Goal: Task Accomplishment & Management: Use online tool/utility

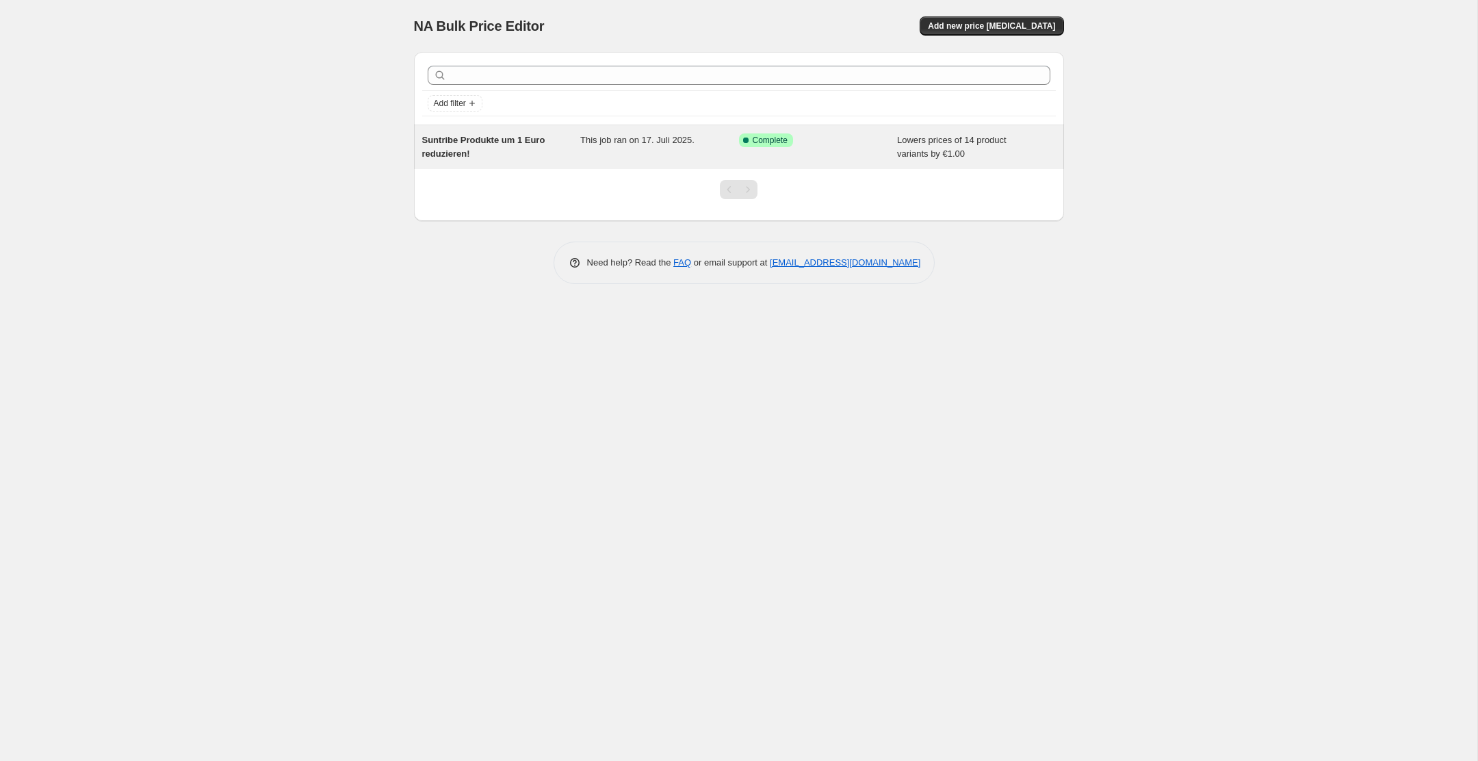
click at [470, 153] on span "Suntribe Produkte um 1 Euro reduzieren!" at bounding box center [483, 147] width 123 height 24
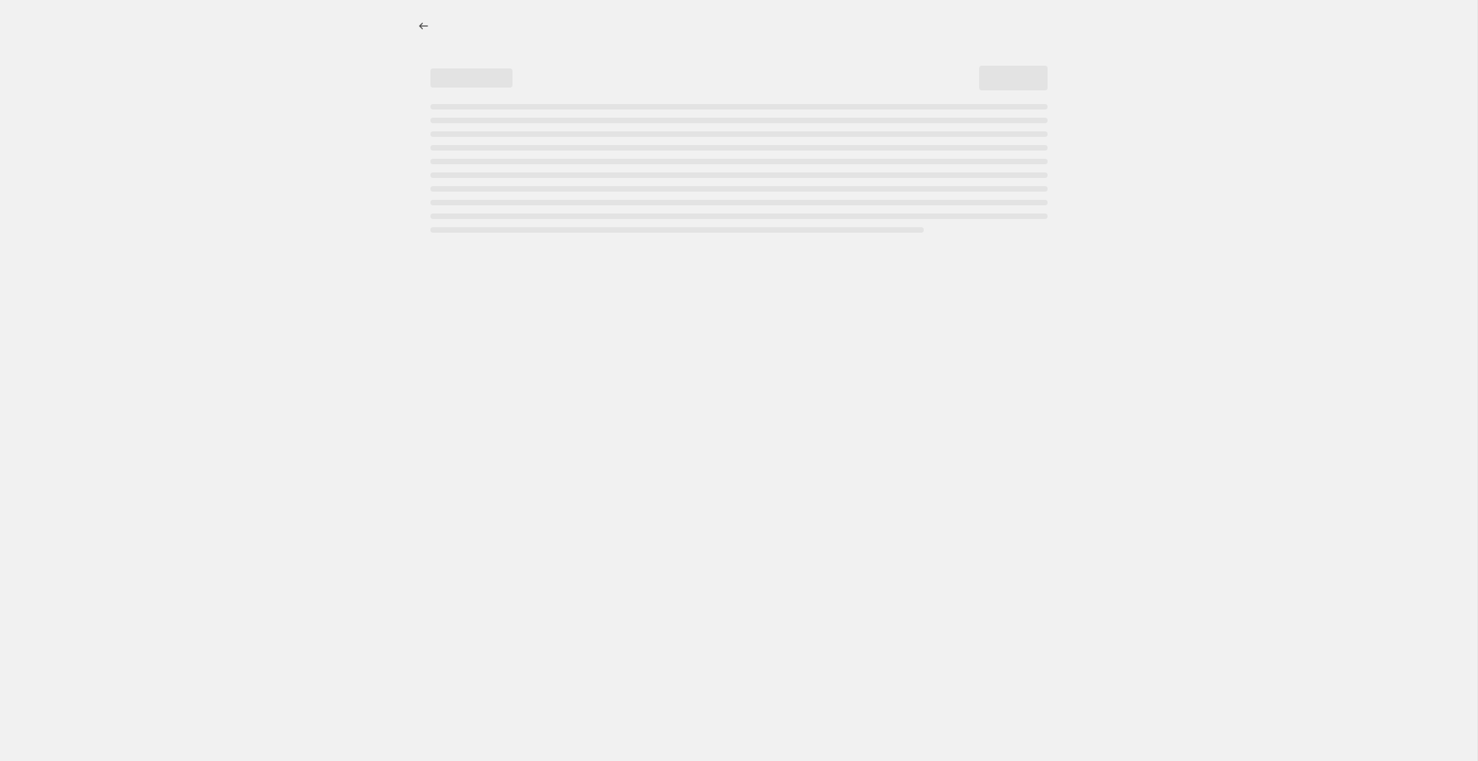
select select "by"
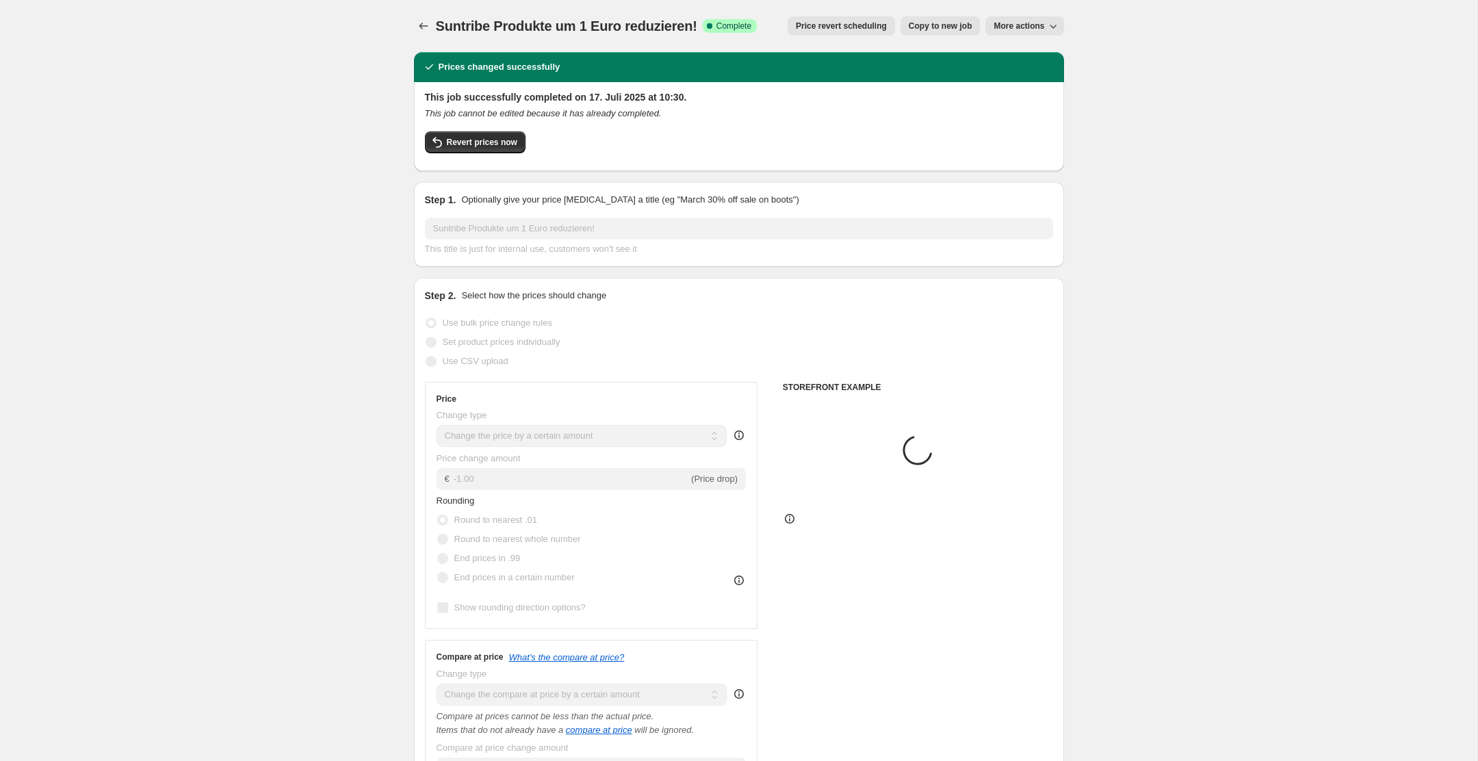
select select "collection"
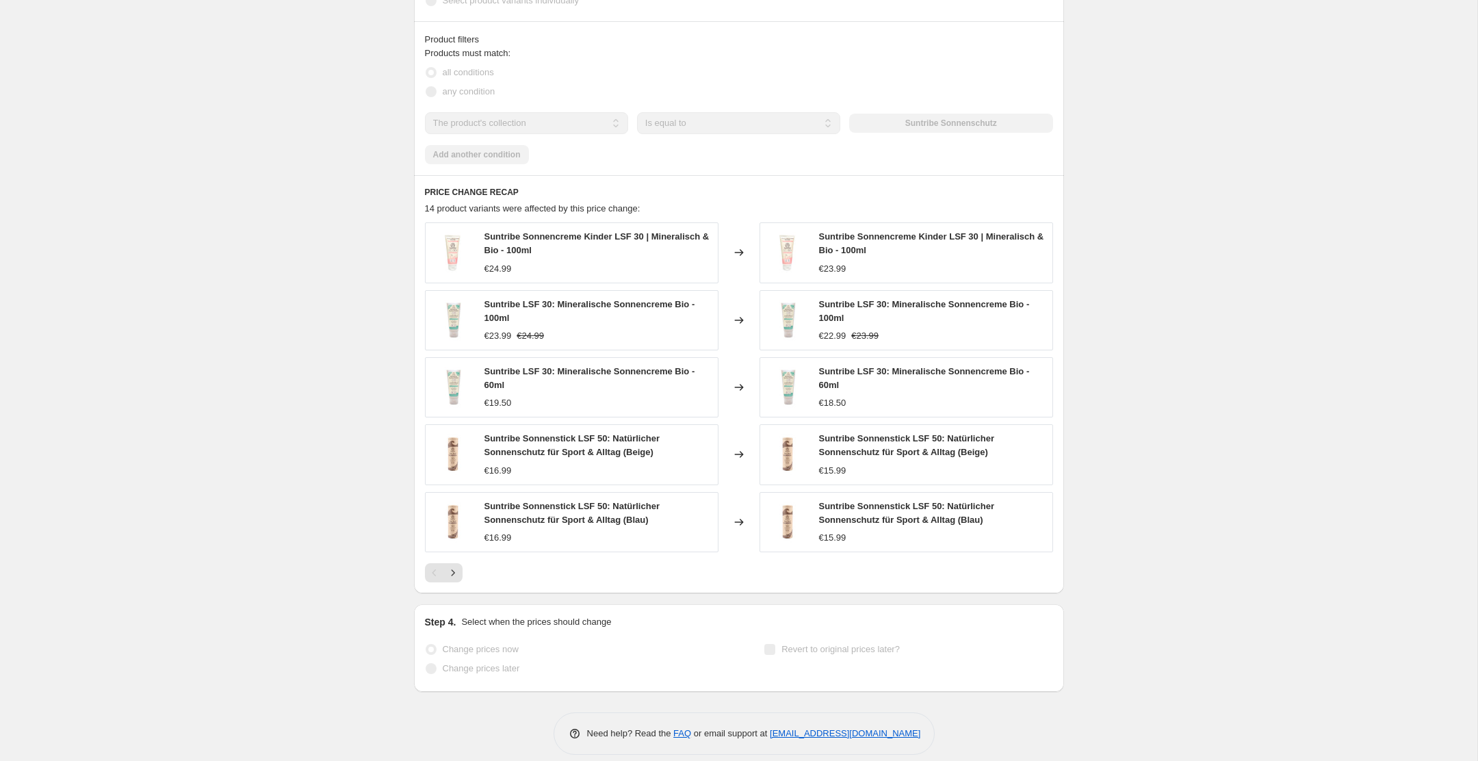
scroll to position [1081, 0]
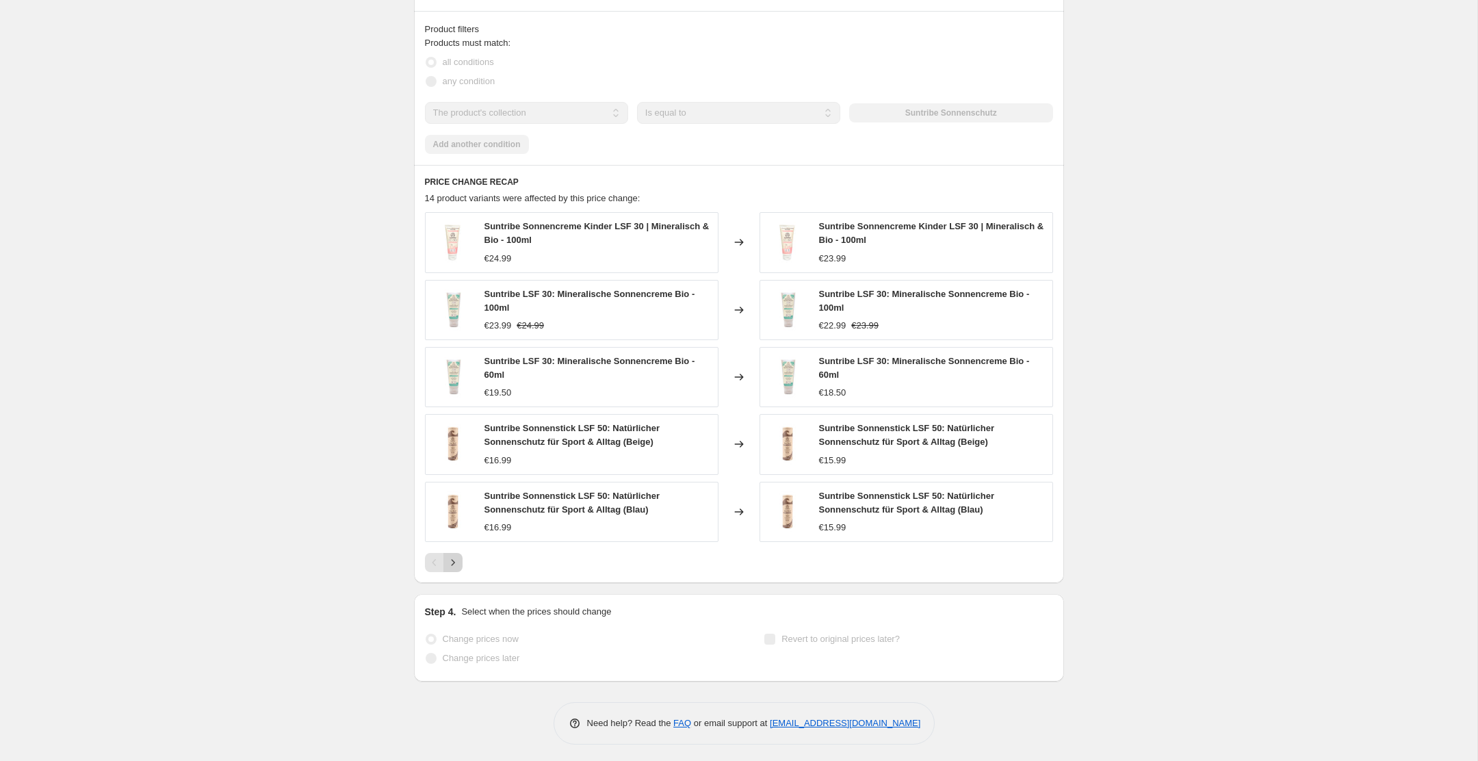
click at [457, 564] on icon "Next" at bounding box center [453, 563] width 14 height 14
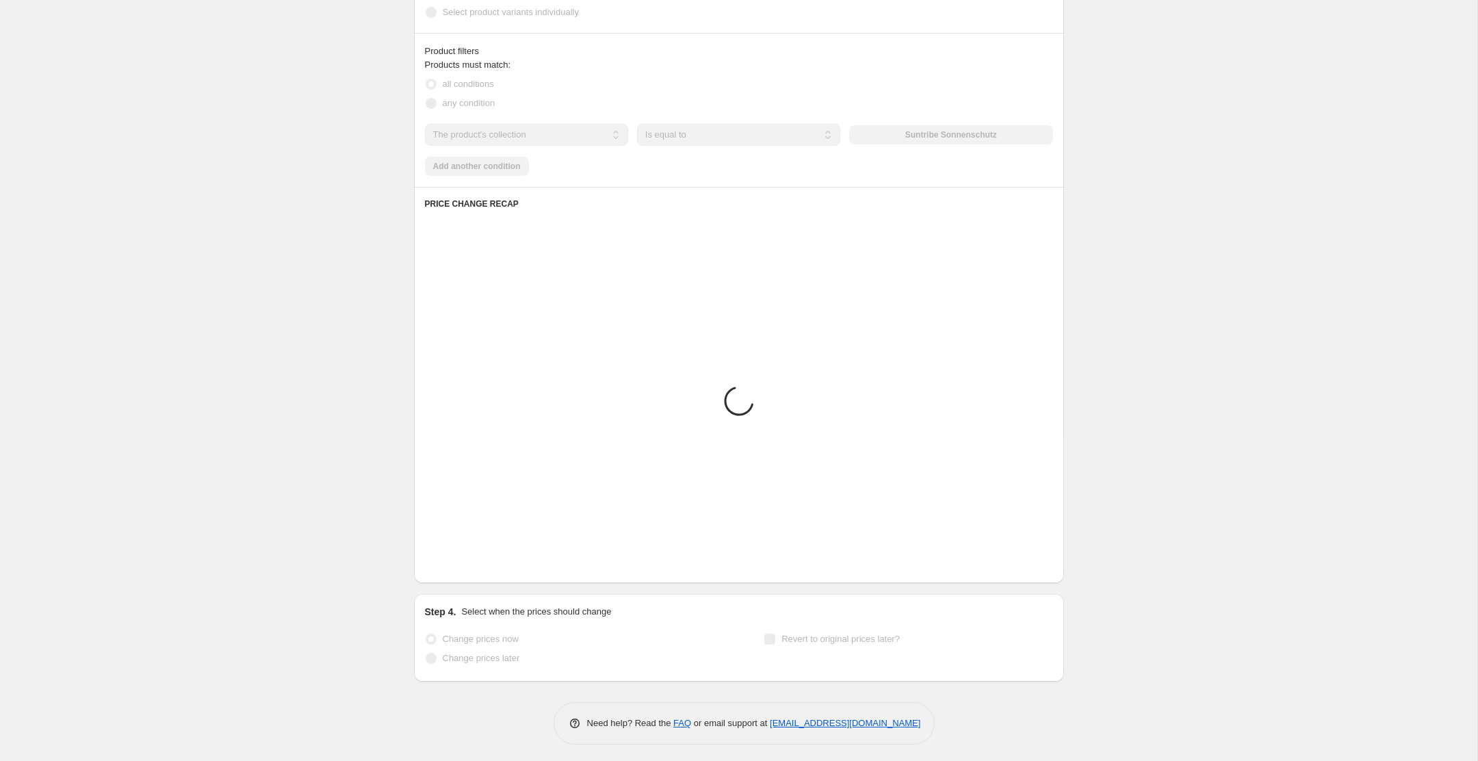
scroll to position [1072, 0]
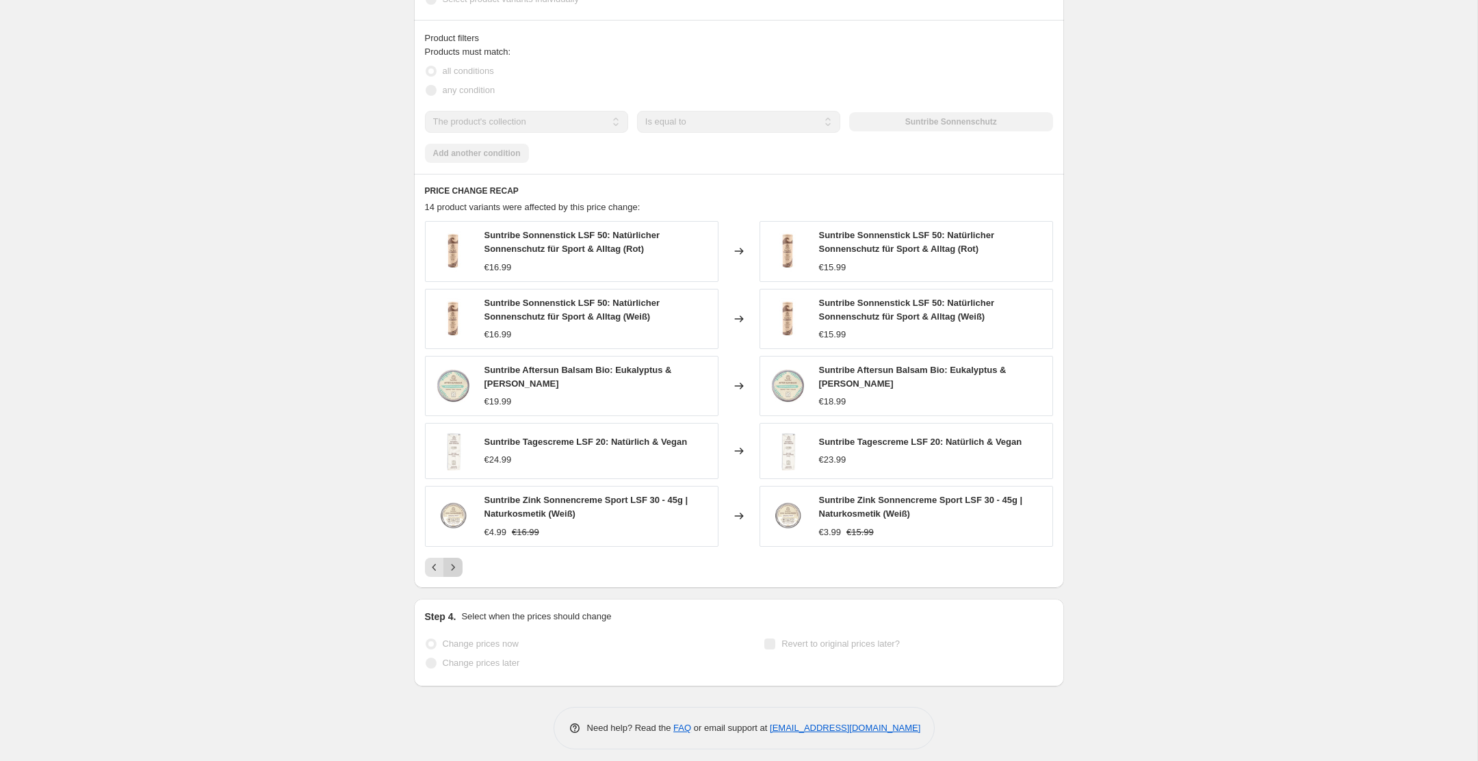
click at [457, 564] on icon "Next" at bounding box center [453, 568] width 14 height 14
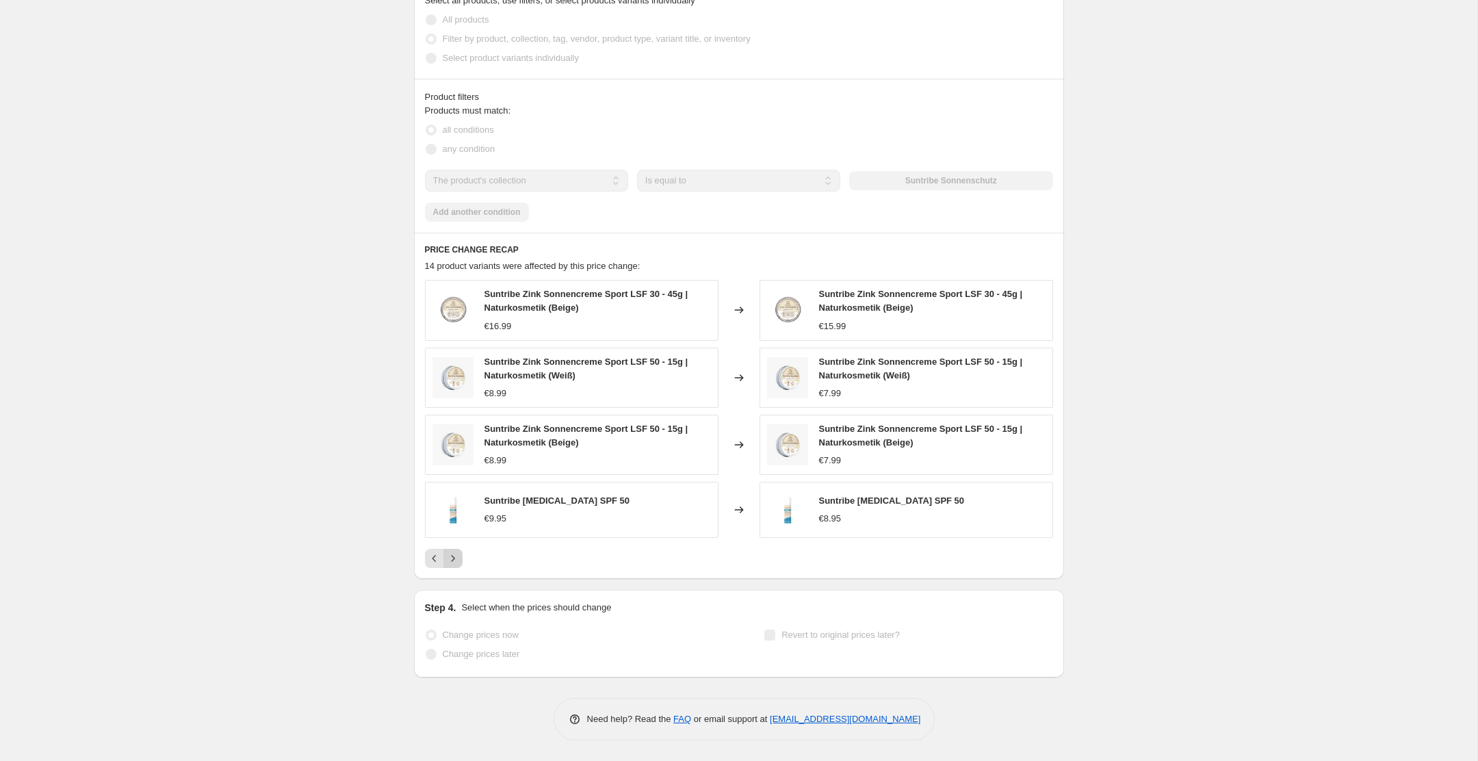
scroll to position [1010, 0]
